Goal: Task Accomplishment & Management: Complete application form

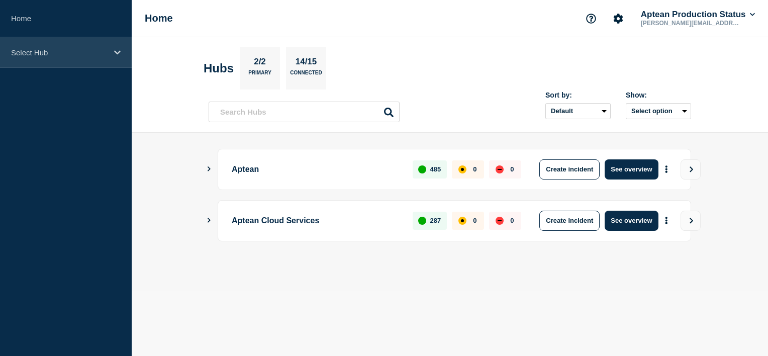
click at [110, 55] on div "Select Hub" at bounding box center [66, 52] width 132 height 31
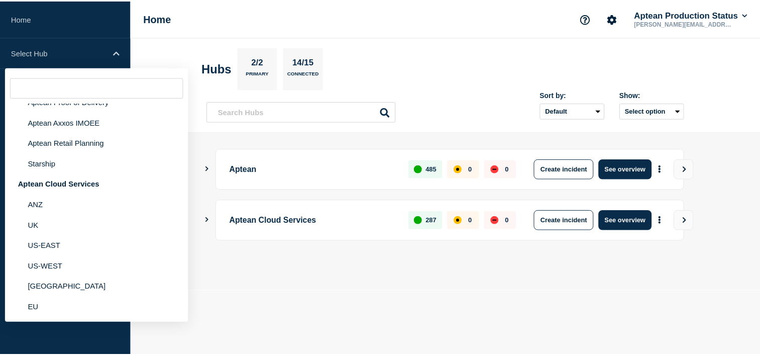
scroll to position [128, 0]
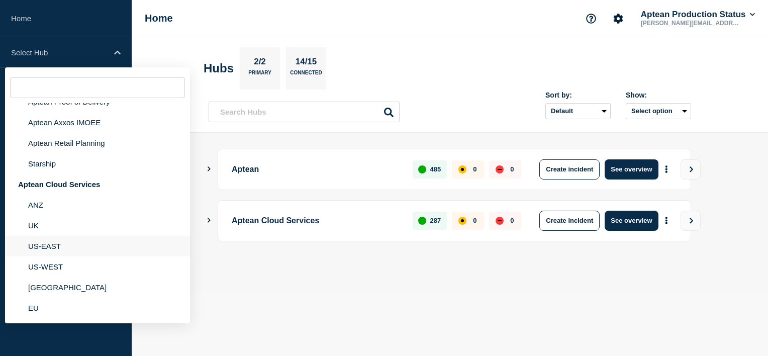
click at [45, 246] on li "US-EAST" at bounding box center [97, 246] width 185 height 21
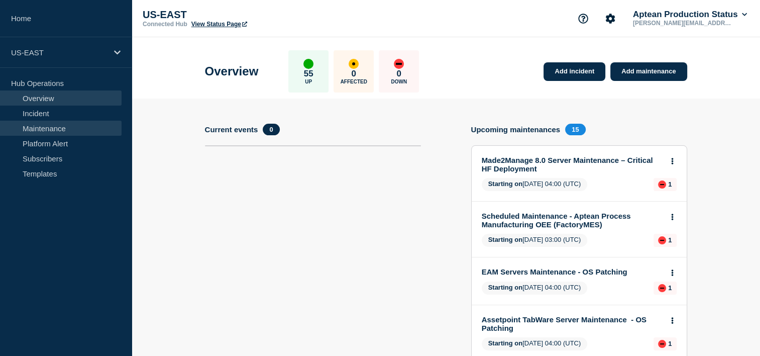
click at [54, 129] on link "Maintenance" at bounding box center [61, 128] width 122 height 15
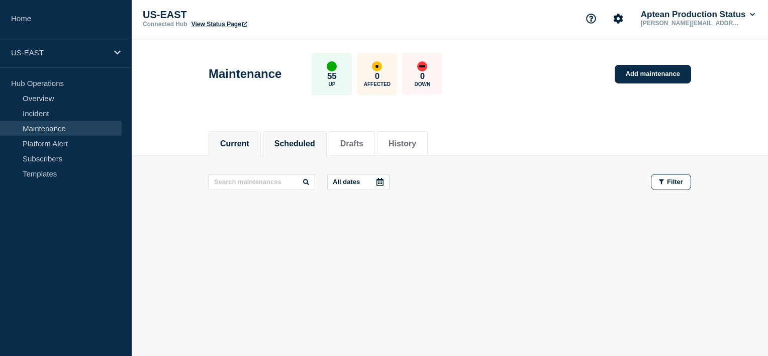
click at [306, 144] on button "Scheduled" at bounding box center [294, 143] width 41 height 9
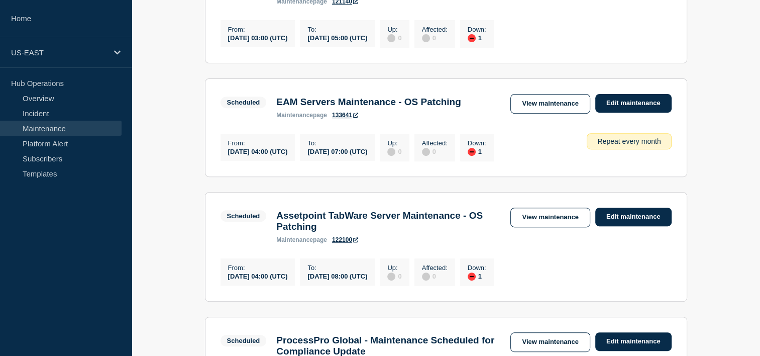
scroll to position [379, 0]
drag, startPoint x: 596, startPoint y: 153, endPoint x: 700, endPoint y: 152, distance: 104.0
click at [577, 161] on div "From : 2025-09-03 04:00 (UTC) To : 2025-09-03 07:00 (UTC) Up : 0 Affected : 0 D…" at bounding box center [446, 146] width 451 height 30
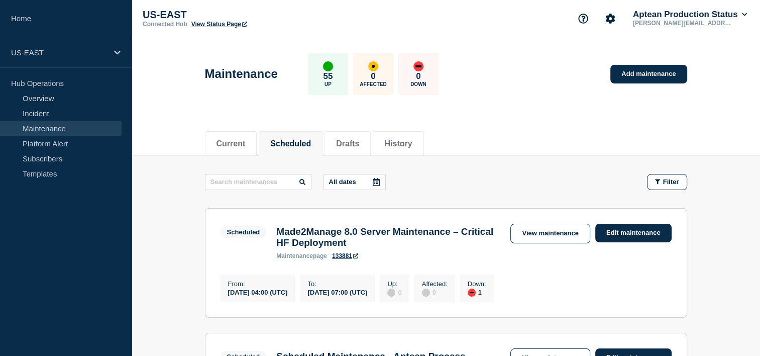
scroll to position [105, 0]
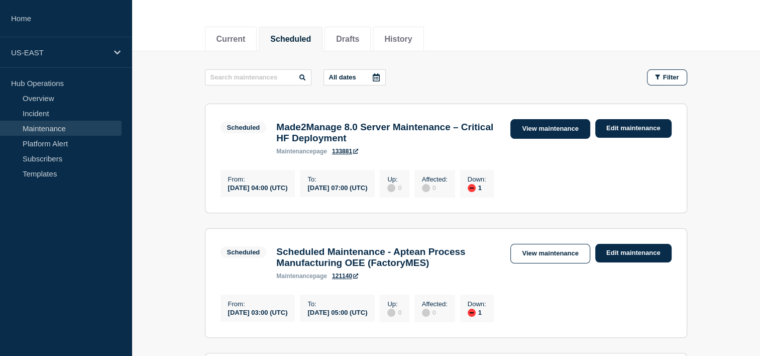
click at [561, 131] on link "View maintenance" at bounding box center [550, 129] width 79 height 20
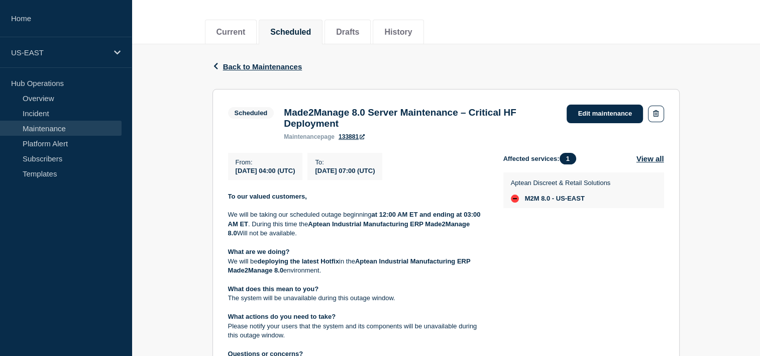
scroll to position [113, 0]
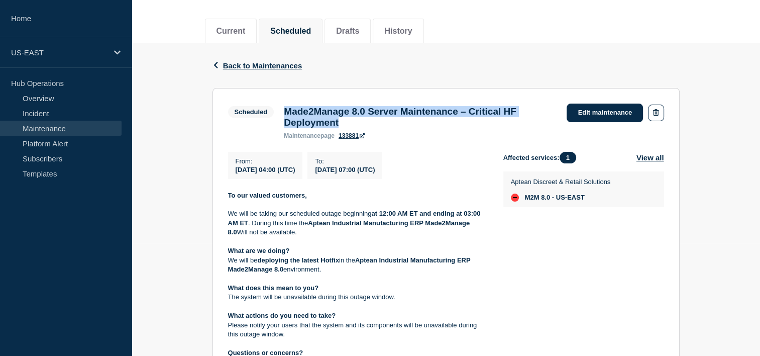
drag, startPoint x: 351, startPoint y: 124, endPoint x: 283, endPoint y: 112, distance: 68.9
click at [283, 112] on div "Made2Manage 8.0 Server Maintenance – Critical HF Deployment maintenance page 13…" at bounding box center [420, 122] width 283 height 33
copy h3 "Made2Manage 8.0 Server Maintenance – Critical HF Deployment"
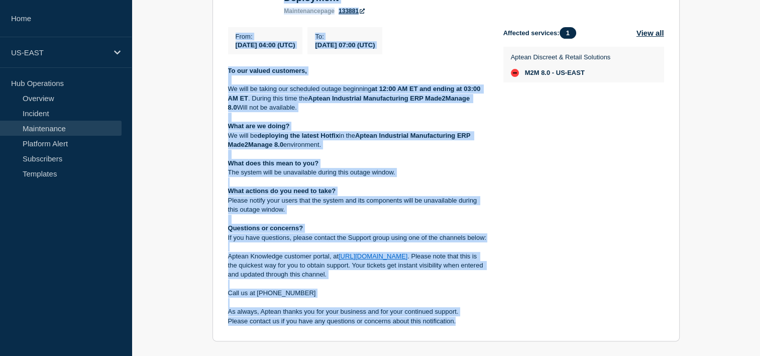
scroll to position [0, 0]
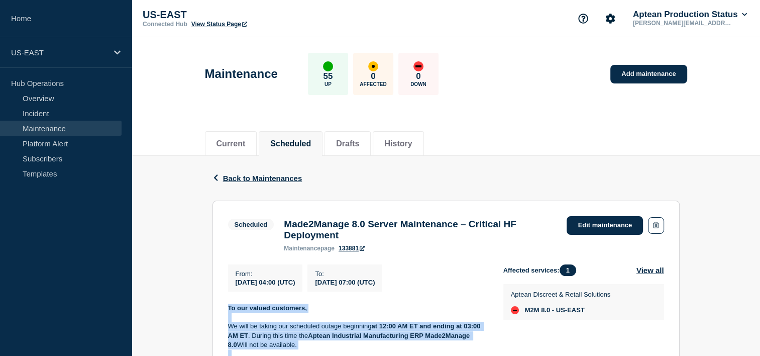
drag, startPoint x: 456, startPoint y: 273, endPoint x: 227, endPoint y: 314, distance: 233.3
copy div "To our valued customers, We will be taking our scheduled outage beginning at 12…"
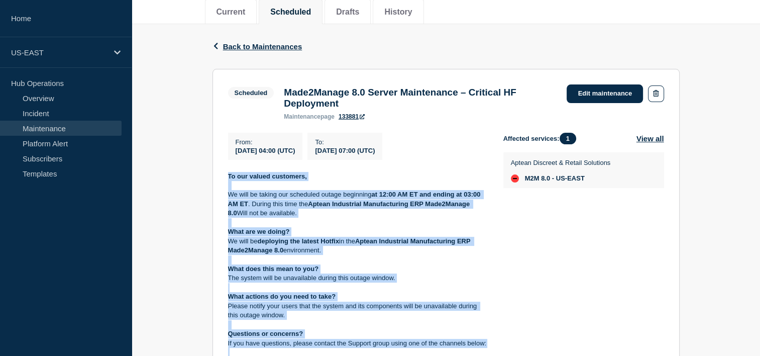
scroll to position [140, 0]
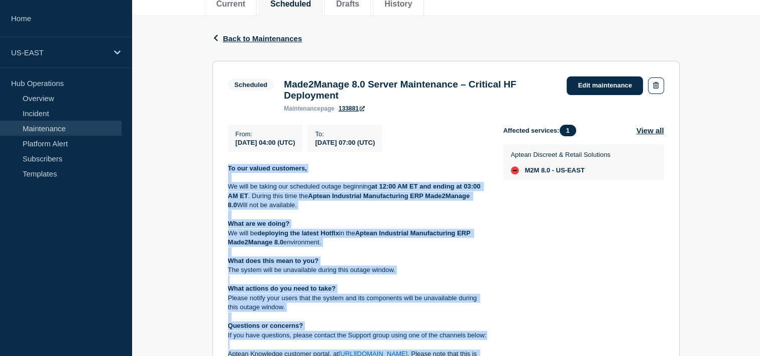
click at [376, 206] on p "We will be taking our scheduled outage beginning at 12:00 AM ET and ending at 0…" at bounding box center [357, 196] width 259 height 28
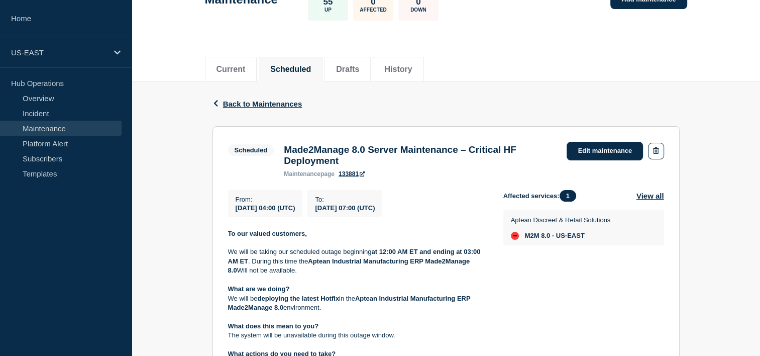
scroll to position [76, 0]
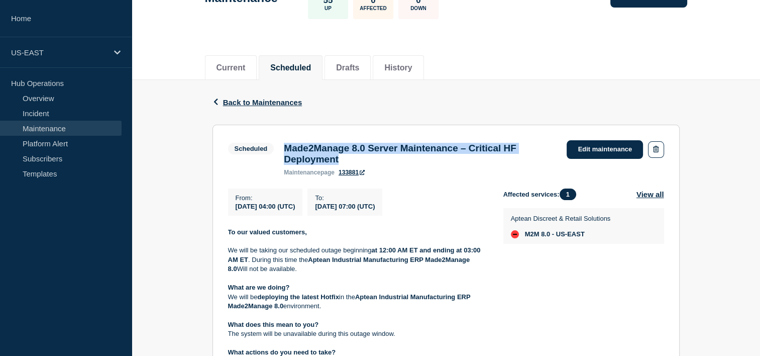
drag, startPoint x: 284, startPoint y: 146, endPoint x: 450, endPoint y: 157, distance: 166.2
click at [450, 157] on h3 "Made2Manage 8.0 Server Maintenance – Critical HF Deployment" at bounding box center [420, 154] width 273 height 22
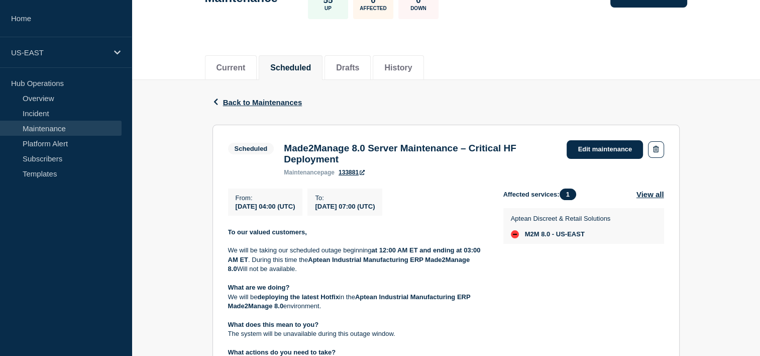
click at [380, 237] on p "To our valued customers," at bounding box center [357, 232] width 259 height 9
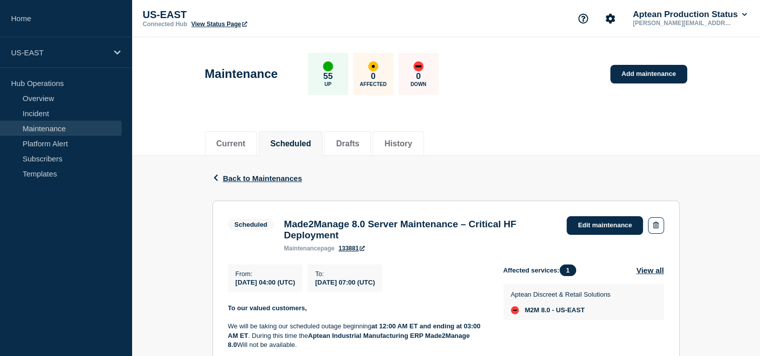
scroll to position [20, 0]
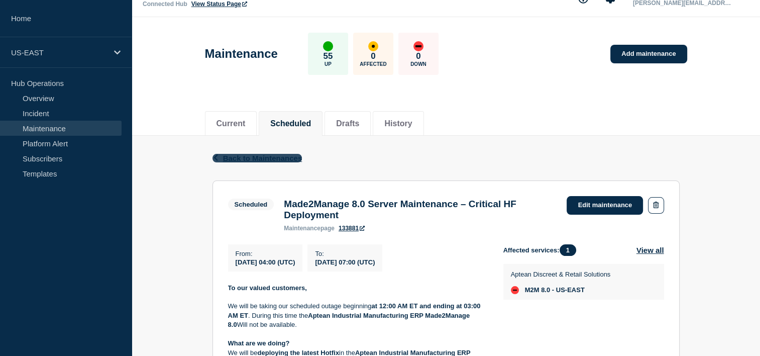
click at [212, 154] on icon "button" at bounding box center [216, 157] width 8 height 7
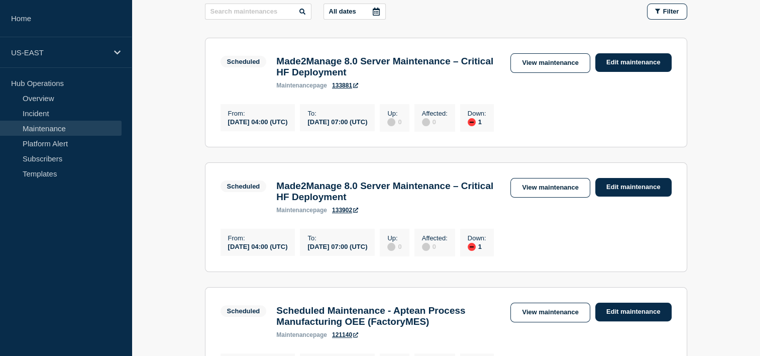
scroll to position [170, 0]
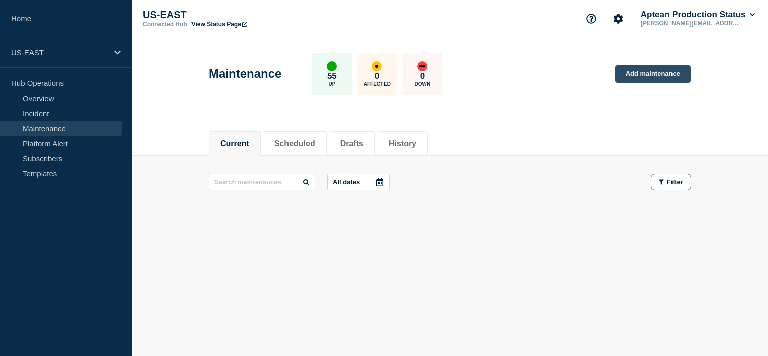
click at [650, 76] on link "Add maintenance" at bounding box center [653, 74] width 76 height 19
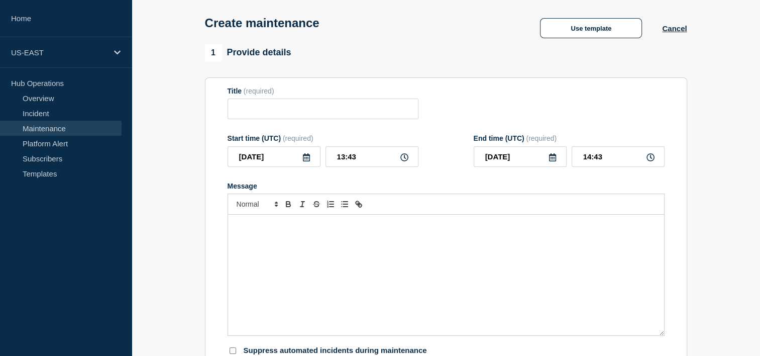
scroll to position [50, 0]
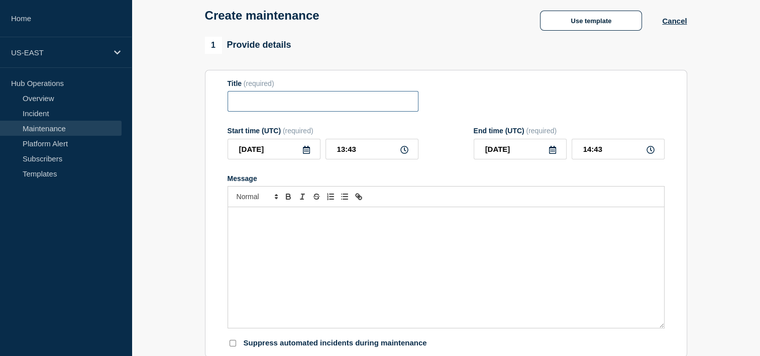
click at [298, 96] on input "Title" at bounding box center [323, 101] width 191 height 21
paste input "Made2Manage 8.0 Server Maintenance – Critical HF Deployment"
drag, startPoint x: 410, startPoint y: 101, endPoint x: 191, endPoint y: 105, distance: 218.7
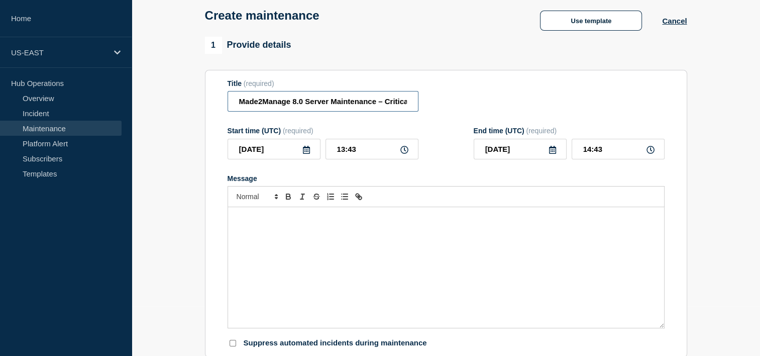
type input "Made2Manage 8.0 Server Maintenance – Critical HF Deployment"
click at [215, 120] on section "Title (required) Made2Manage 8.0 Server Maintenance – Critical HF Deployment St…" at bounding box center [446, 214] width 482 height 288
click at [289, 222] on p "Message" at bounding box center [446, 217] width 421 height 9
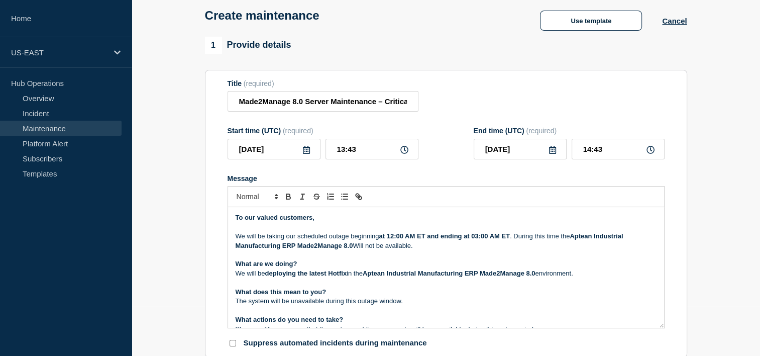
scroll to position [107, 0]
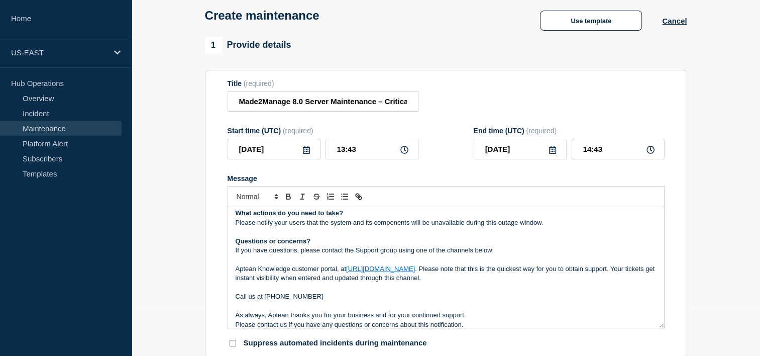
click at [295, 227] on p "Please notify your users that the system and its components will be unavailable…" at bounding box center [446, 222] width 421 height 9
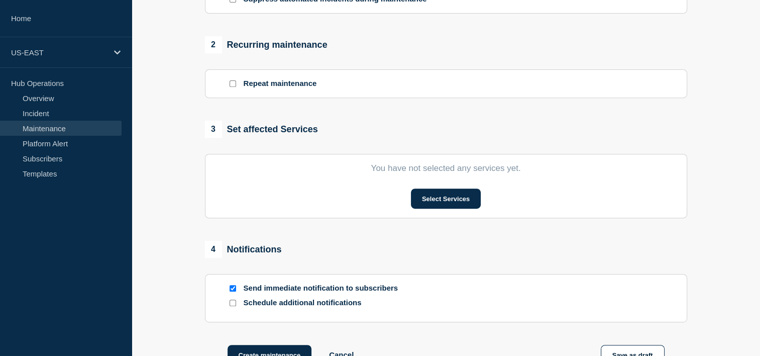
scroll to position [393, 0]
click at [448, 197] on button "Select Services" at bounding box center [446, 199] width 70 height 20
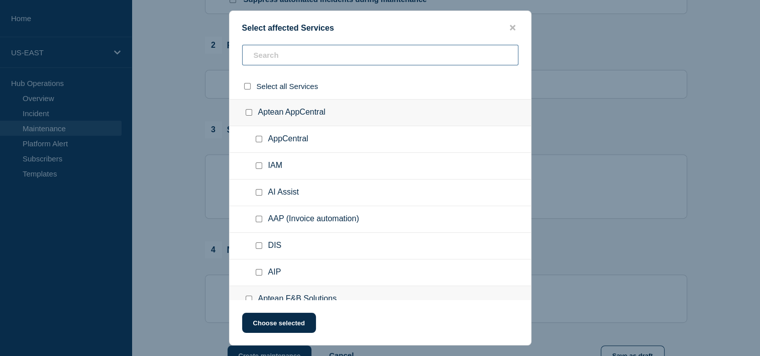
click at [290, 58] on input "text" at bounding box center [380, 55] width 276 height 21
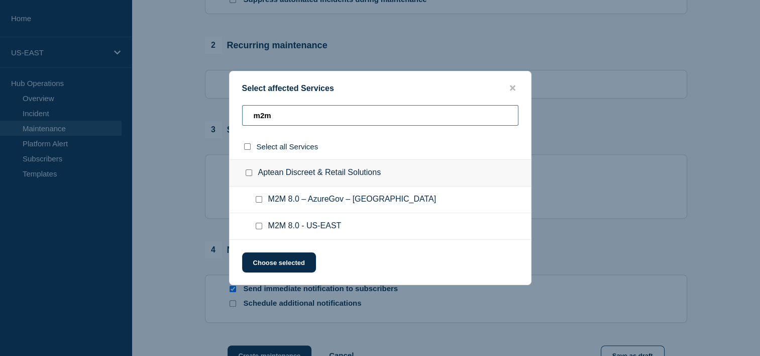
type input "m2m"
click at [258, 200] on input "M2M 8.0 – AzureGov – US East checkbox" at bounding box center [259, 199] width 7 height 7
checkbox input "true"
click at [272, 265] on button "Choose selected" at bounding box center [279, 262] width 74 height 20
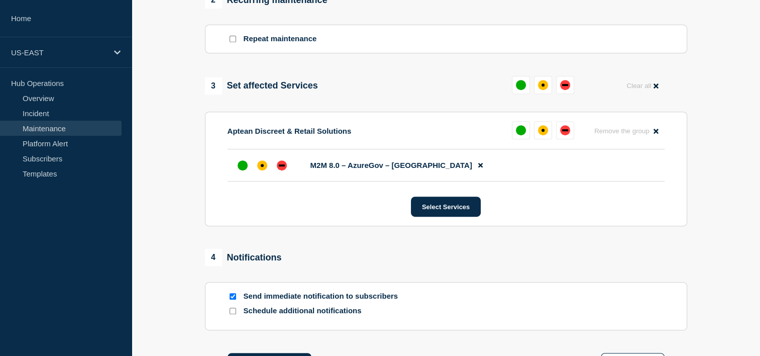
scroll to position [445, 0]
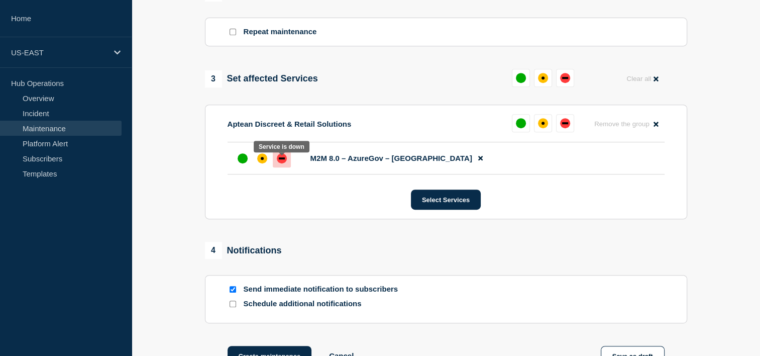
click at [283, 163] on div "down" at bounding box center [282, 158] width 10 height 10
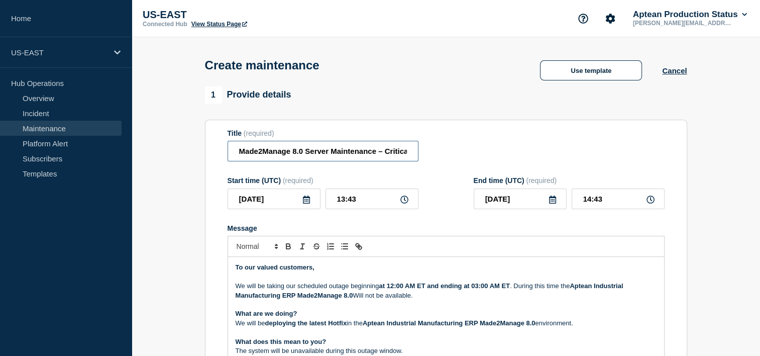
scroll to position [0, 60]
drag, startPoint x: 237, startPoint y: 152, endPoint x: 436, endPoint y: 161, distance: 199.2
click at [436, 161] on div "Title (required) Made2Manage 8.0 Server Maintenance – Critical HF Deployment" at bounding box center [446, 145] width 437 height 33
click at [494, 135] on div "Title (required) Made2Manage 8.0 Server Maintenance – Critical HF Deployment" at bounding box center [446, 145] width 437 height 33
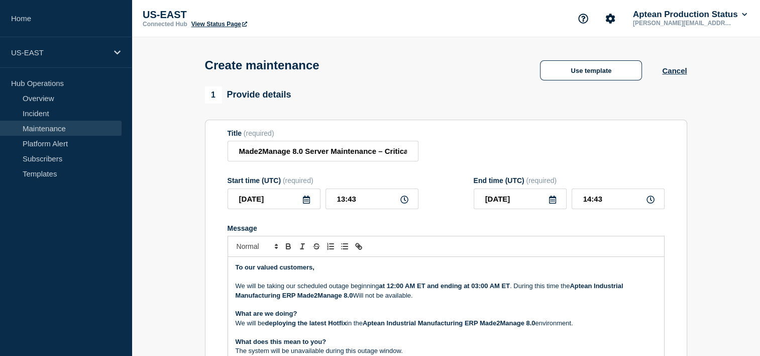
click at [307, 204] on icon at bounding box center [307, 200] width 8 height 8
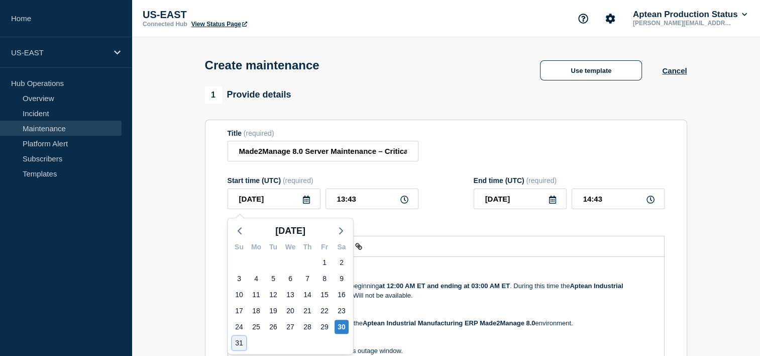
click at [241, 344] on div "31" at bounding box center [239, 343] width 14 height 14
type input "[DATE]"
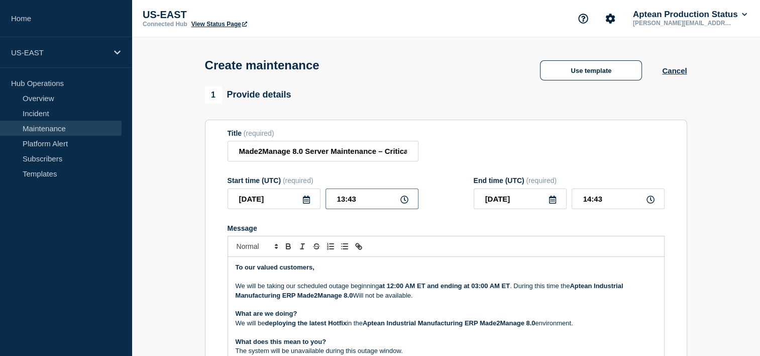
click at [345, 204] on input "13:43" at bounding box center [372, 198] width 93 height 21
type input "04:43"
type input "05:43"
type input "04:00"
click at [592, 201] on input "05:00" at bounding box center [618, 198] width 93 height 21
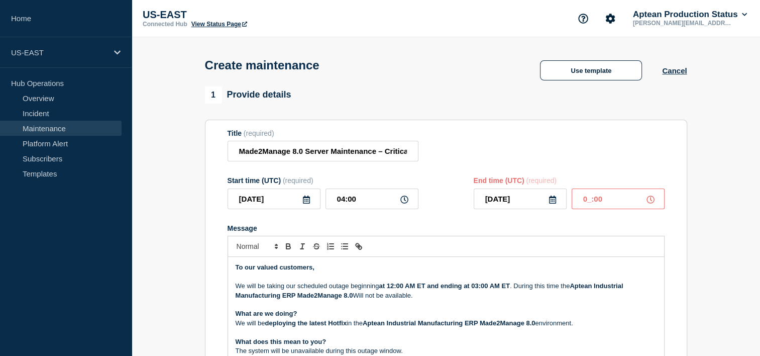
type input "07:00"
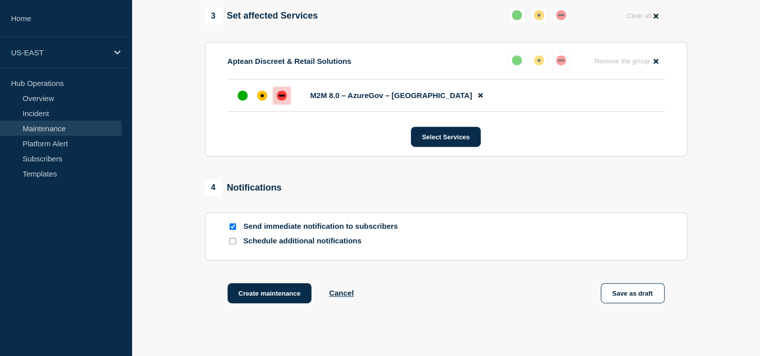
scroll to position [510, 0]
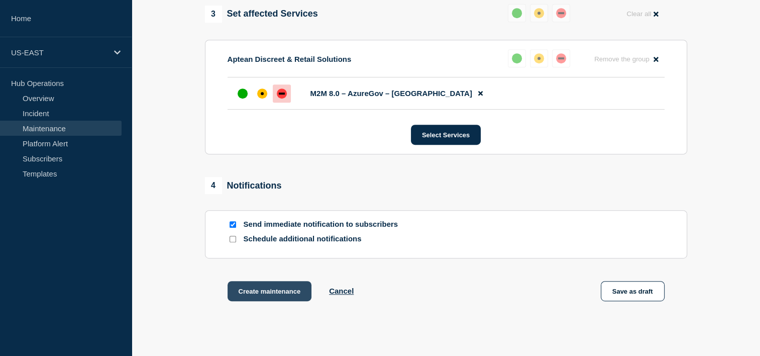
click at [278, 300] on button "Create maintenance" at bounding box center [270, 291] width 84 height 20
